Goal: Task Accomplishment & Management: Manage account settings

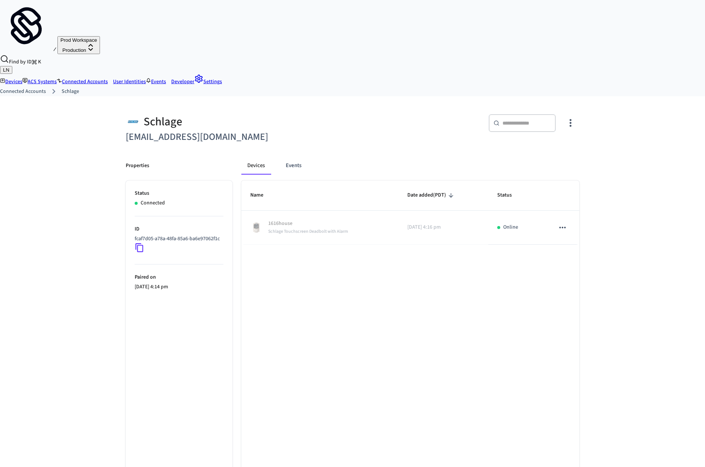
scroll to position [1, 0]
click at [568, 219] on button "sticky table" at bounding box center [562, 227] width 16 height 16
click at [593, 208] on li "Activate device management" at bounding box center [602, 210] width 85 height 20
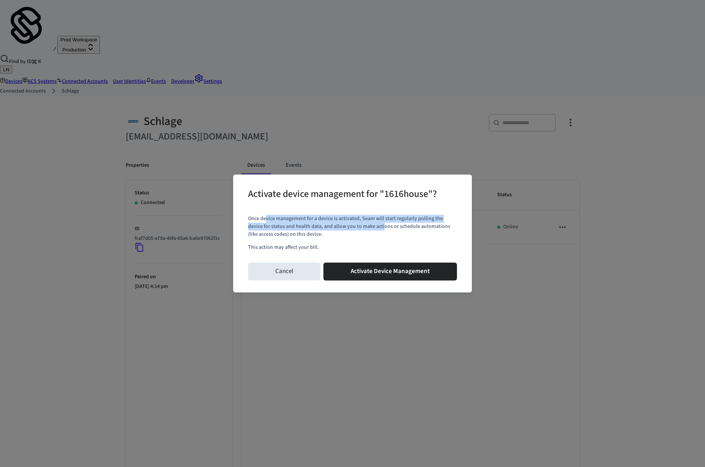
drag, startPoint x: 266, startPoint y: 227, endPoint x: 367, endPoint y: 235, distance: 101.3
click at [367, 235] on p "Once device management for a device is activated, Seam will start regularly pol…" at bounding box center [352, 226] width 209 height 23
click at [378, 272] on button "Activate Device Management" at bounding box center [389, 272] width 133 height 18
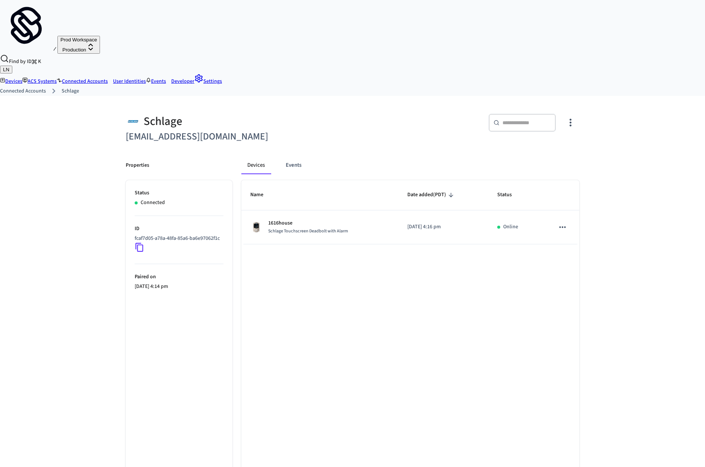
click at [313, 227] on div "Schlage Touchscreen Deadbolt with Alarm" at bounding box center [308, 231] width 80 height 8
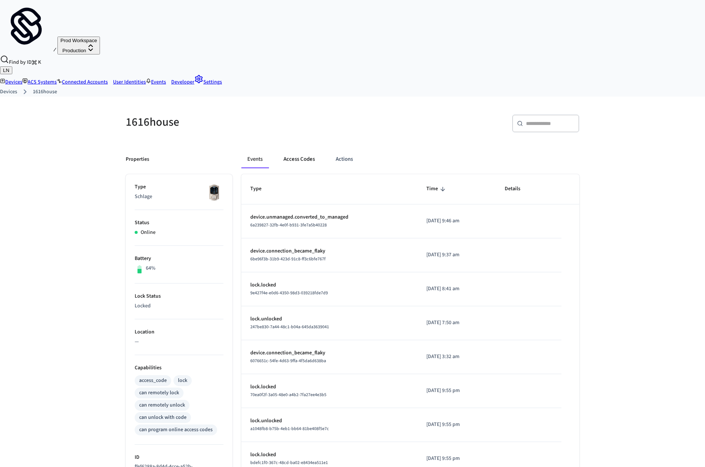
click at [305, 150] on button "Access Codes" at bounding box center [298, 159] width 43 height 18
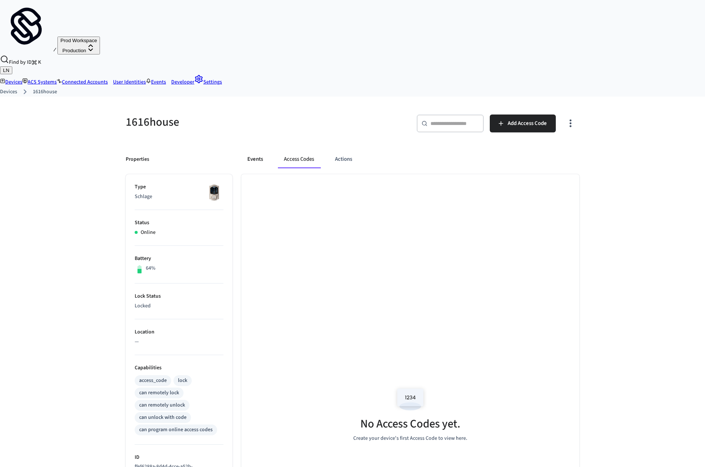
click at [252, 150] on button "Events" at bounding box center [255, 159] width 28 height 18
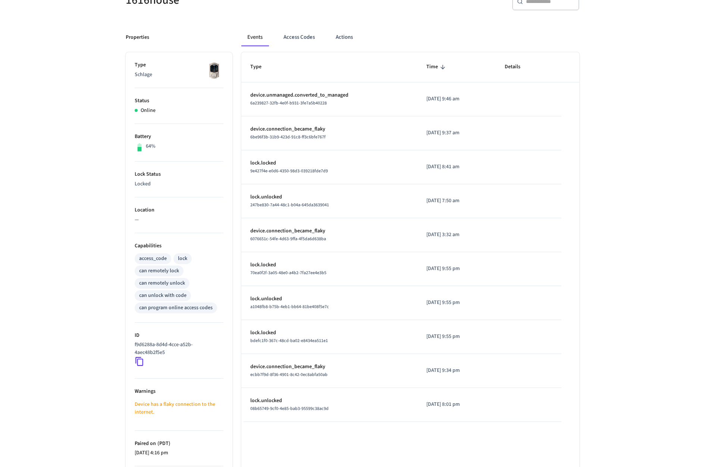
scroll to position [122, 0]
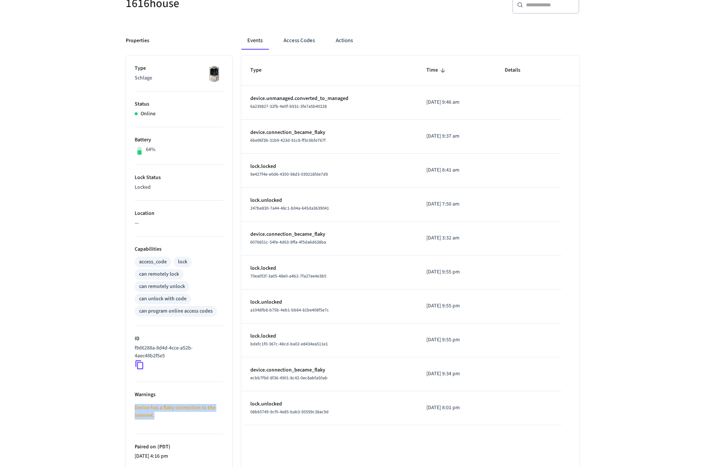
drag, startPoint x: 159, startPoint y: 355, endPoint x: 134, endPoint y: 351, distance: 25.4
click at [134, 351] on ul "Type Schlage Status Online Battery 64% Lock Status Locked Location — Capabiliti…" at bounding box center [179, 294] width 107 height 477
copy p "Device has a flaky connection to the internet."
